Goal: Task Accomplishment & Management: Manage account settings

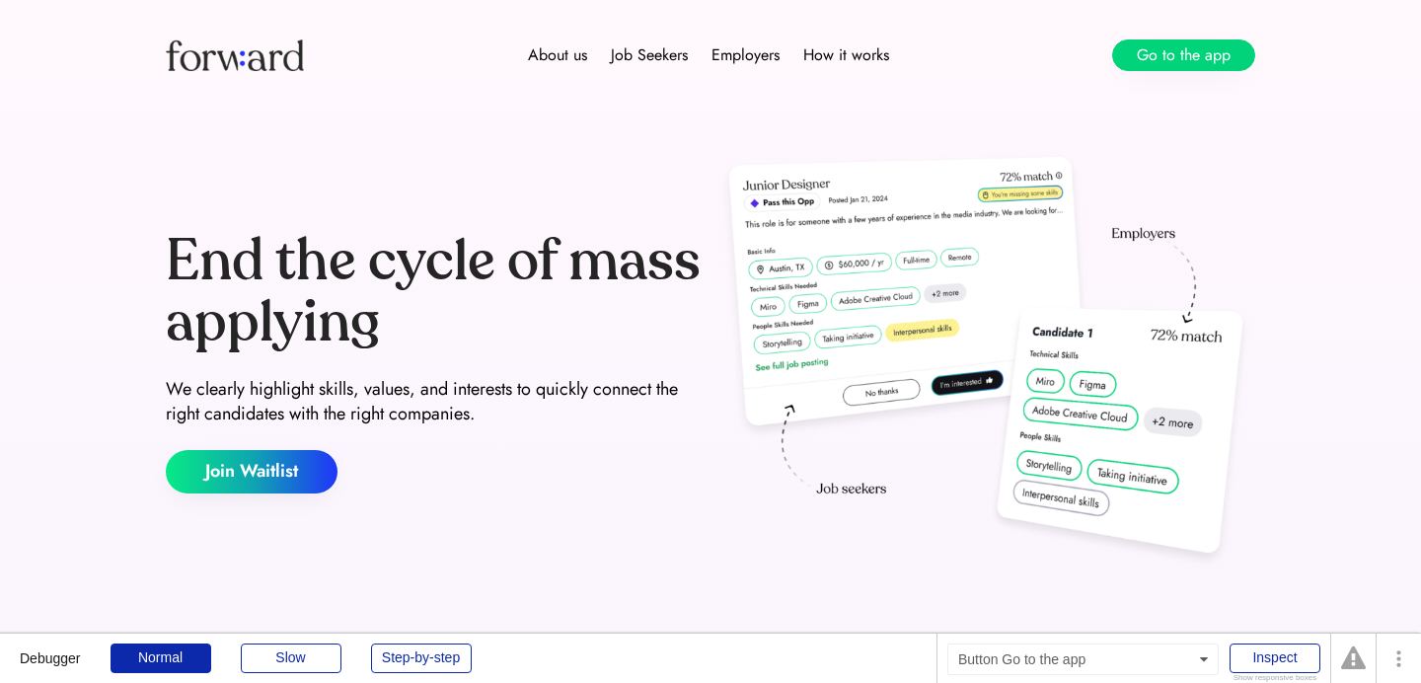
click at [1156, 56] on button "Go to the app" at bounding box center [1183, 55] width 143 height 32
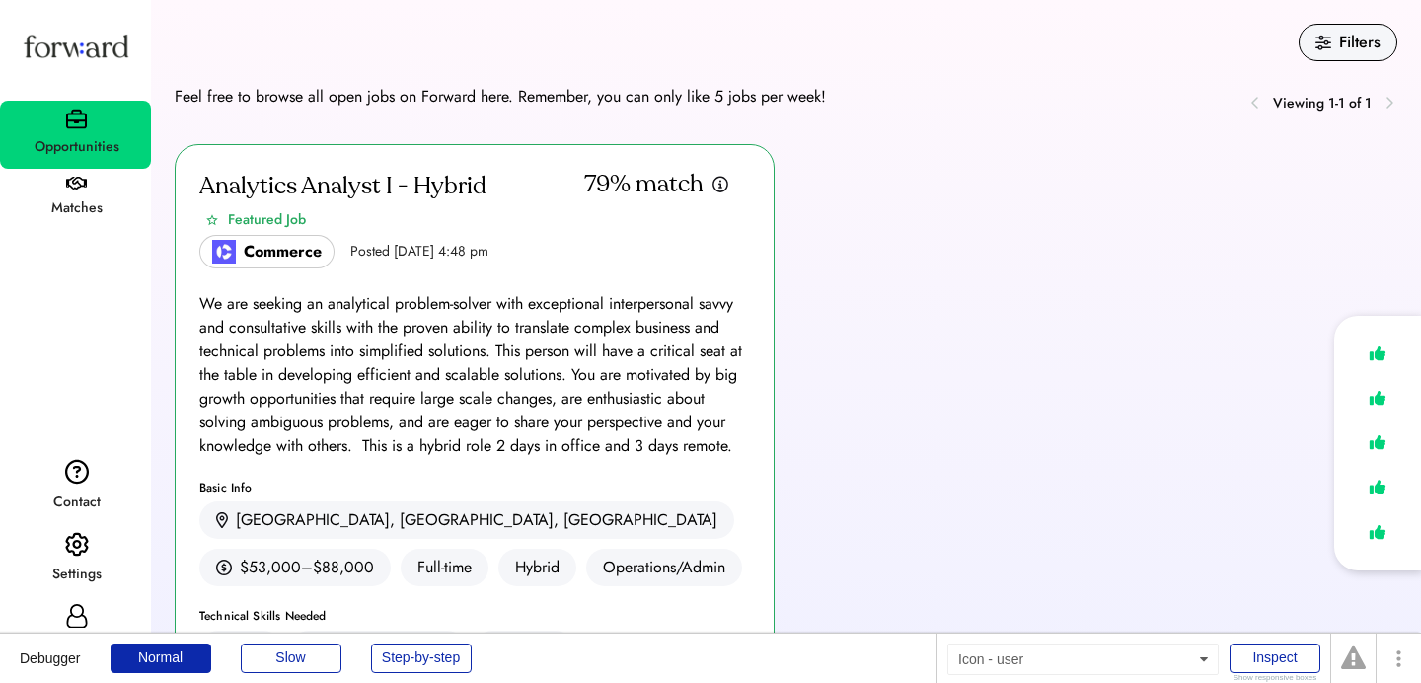
click at [73, 616] on use at bounding box center [76, 616] width 21 height 25
select select "*****"
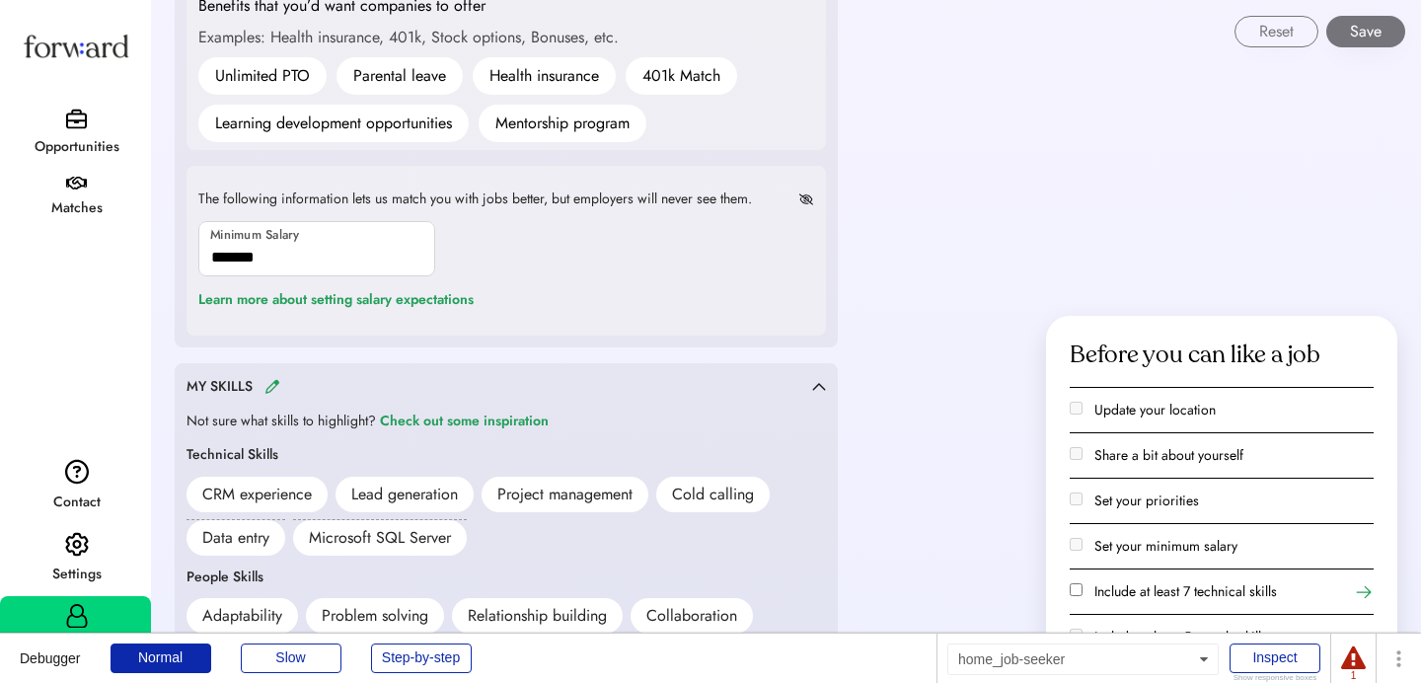
scroll to position [1544, 0]
